Goal: Task Accomplishment & Management: Manage account settings

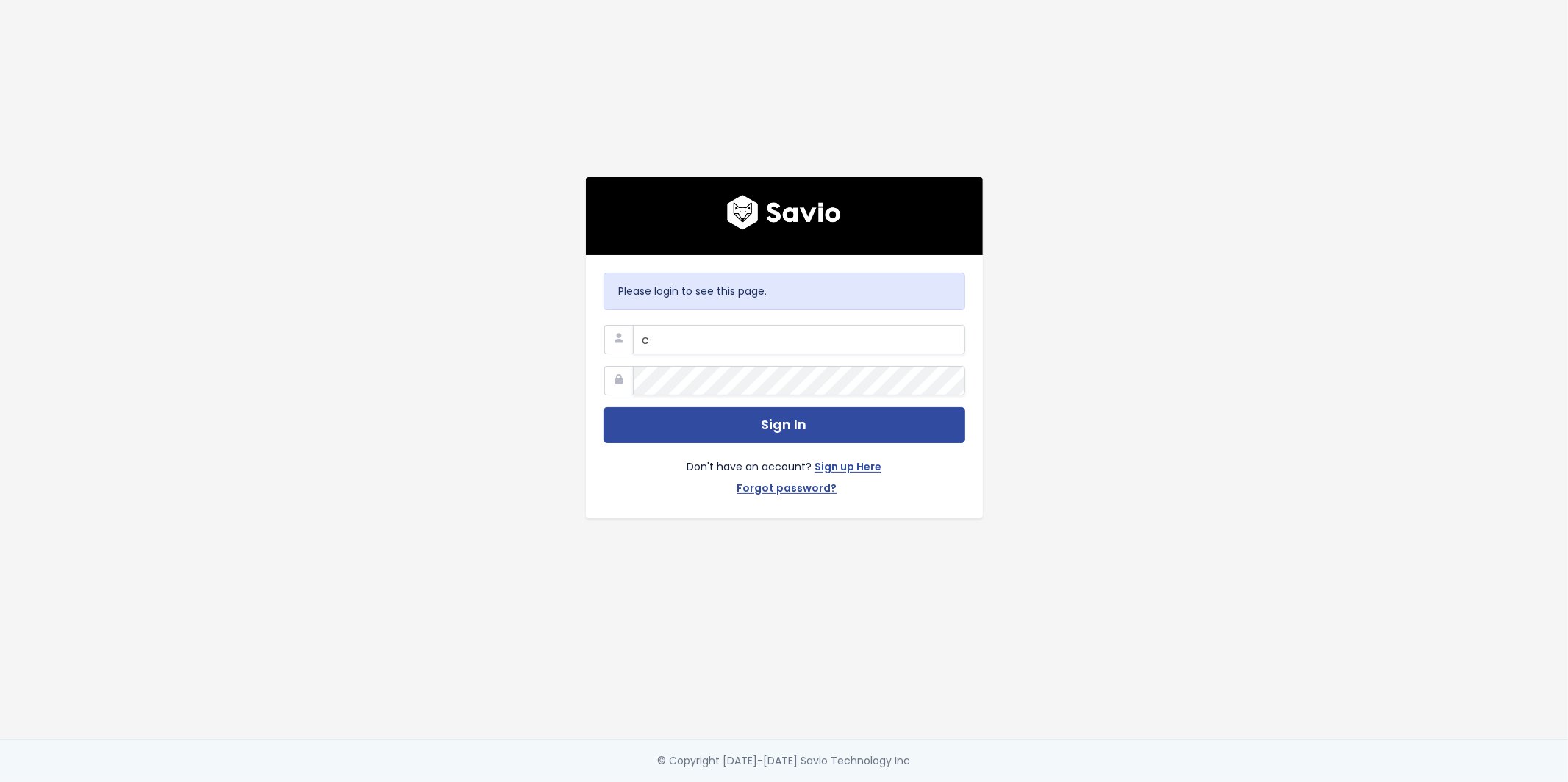
click at [941, 781] on com-1password-button at bounding box center [784, 782] width 1568 height 0
click at [740, 342] on input "c" at bounding box center [799, 339] width 333 height 29
type input "[EMAIL_ADDRESS][DOMAIN_NAME]"
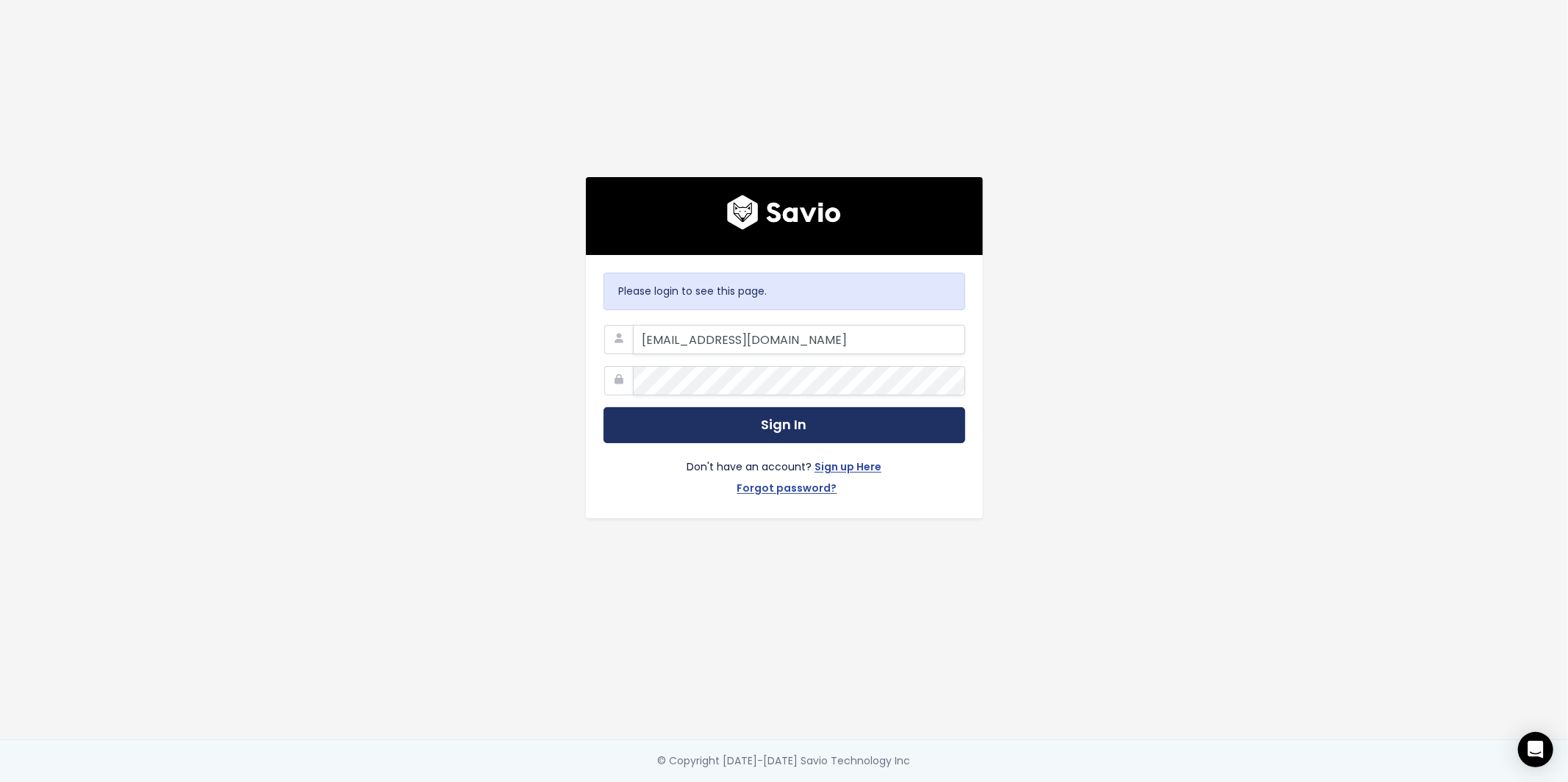
click at [774, 427] on button "Sign In" at bounding box center [785, 424] width 362 height 36
click at [764, 411] on button "Sign In" at bounding box center [785, 424] width 362 height 36
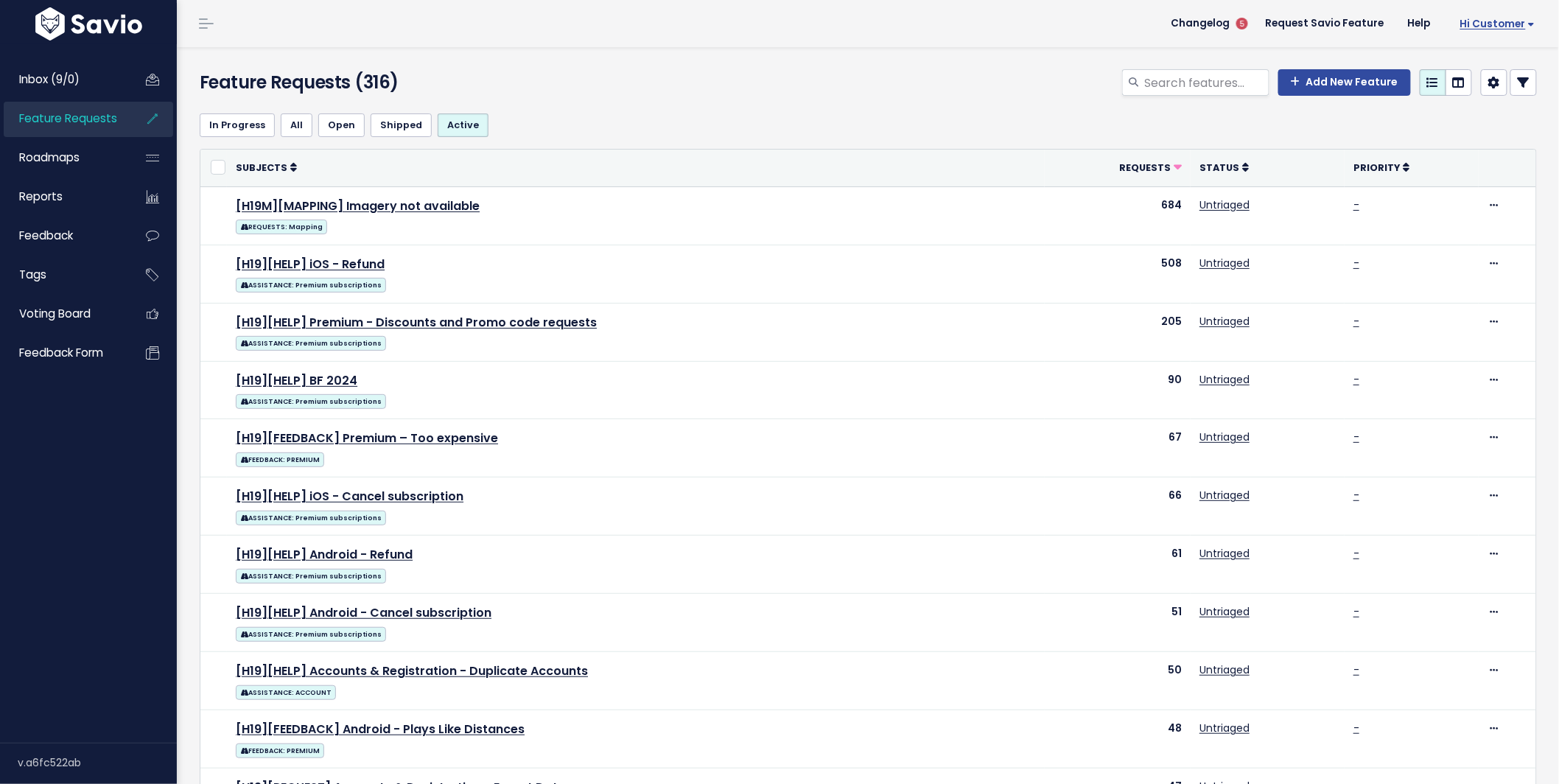
click at [1402, 18] on span "Hi Customer" at bounding box center [1498, 24] width 75 height 11
